Goal: Task Accomplishment & Management: Use online tool/utility

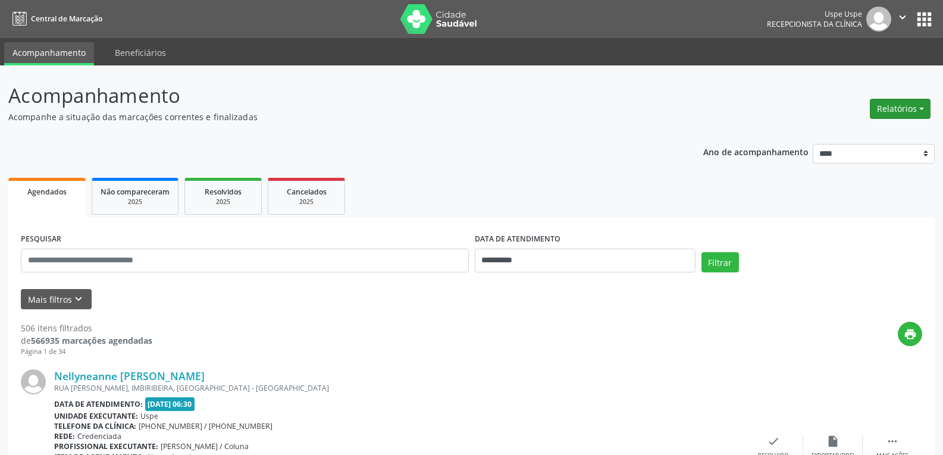
click at [922, 108] on button "Relatórios" at bounding box center [899, 109] width 61 height 20
click at [832, 140] on link "Agendamentos" at bounding box center [866, 134] width 128 height 17
select select "*"
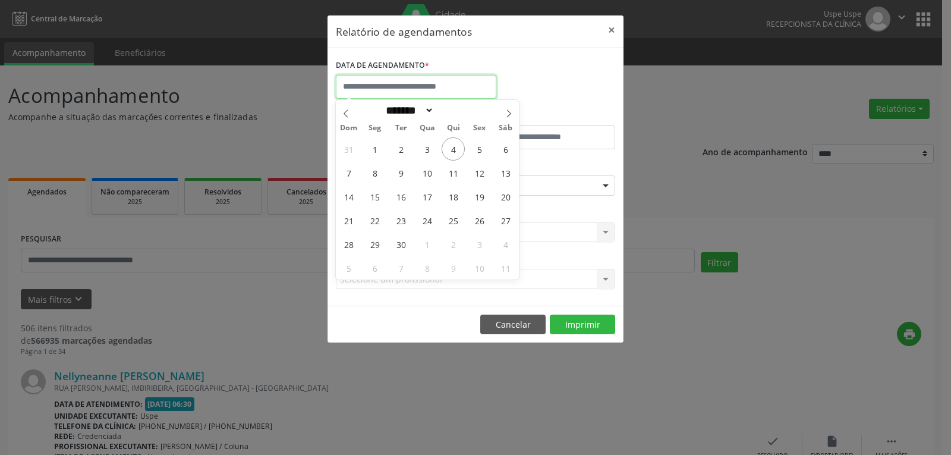
click at [456, 89] on input "text" at bounding box center [416, 87] width 161 height 24
click at [451, 152] on span "4" at bounding box center [453, 148] width 23 height 23
type input "**********"
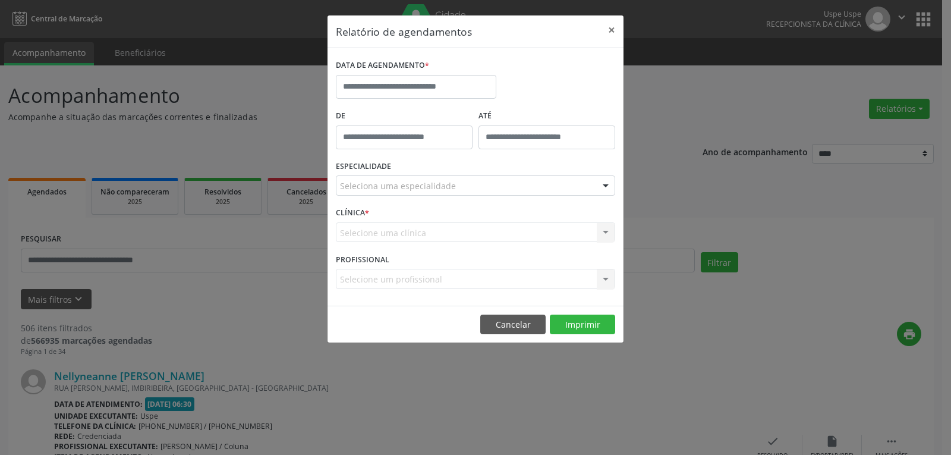
click at [608, 164] on div "ESPECIALIDADE Seleciona uma especialidade Todas as especialidades Alergologia A…" at bounding box center [475, 181] width 285 height 46
click at [393, 82] on input "text" at bounding box center [416, 87] width 161 height 24
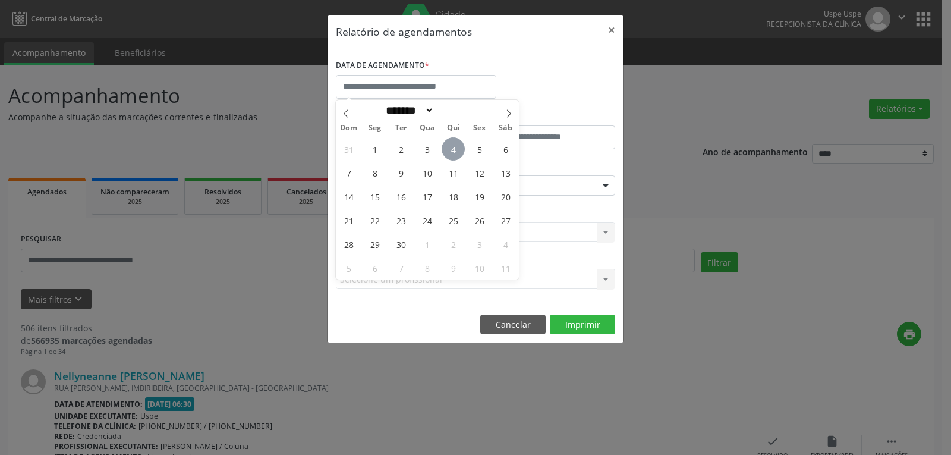
click at [454, 151] on span "4" at bounding box center [453, 148] width 23 height 23
type input "**********"
click at [454, 151] on span "4" at bounding box center [453, 148] width 23 height 23
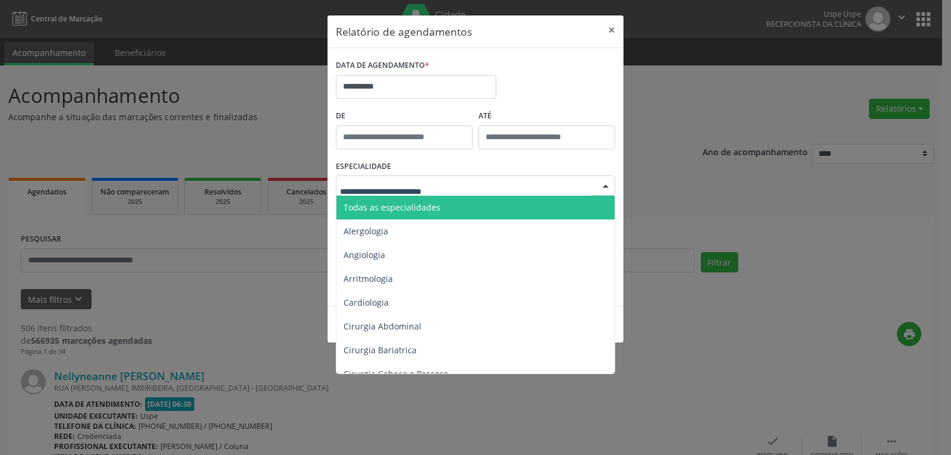
click at [605, 185] on div at bounding box center [606, 186] width 18 height 20
click at [403, 205] on span "Todas as especialidades" at bounding box center [392, 207] width 97 height 11
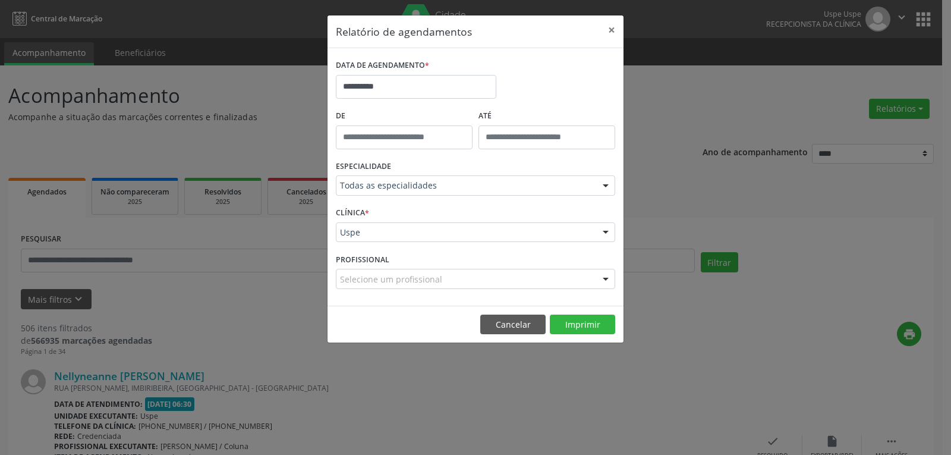
click at [607, 281] on div at bounding box center [606, 279] width 18 height 20
click at [608, 279] on div at bounding box center [606, 279] width 18 height 20
click at [607, 278] on div at bounding box center [606, 279] width 18 height 20
click at [577, 325] on button "Imprimir" at bounding box center [582, 325] width 65 height 20
